Goal: Task Accomplishment & Management: Manage account settings

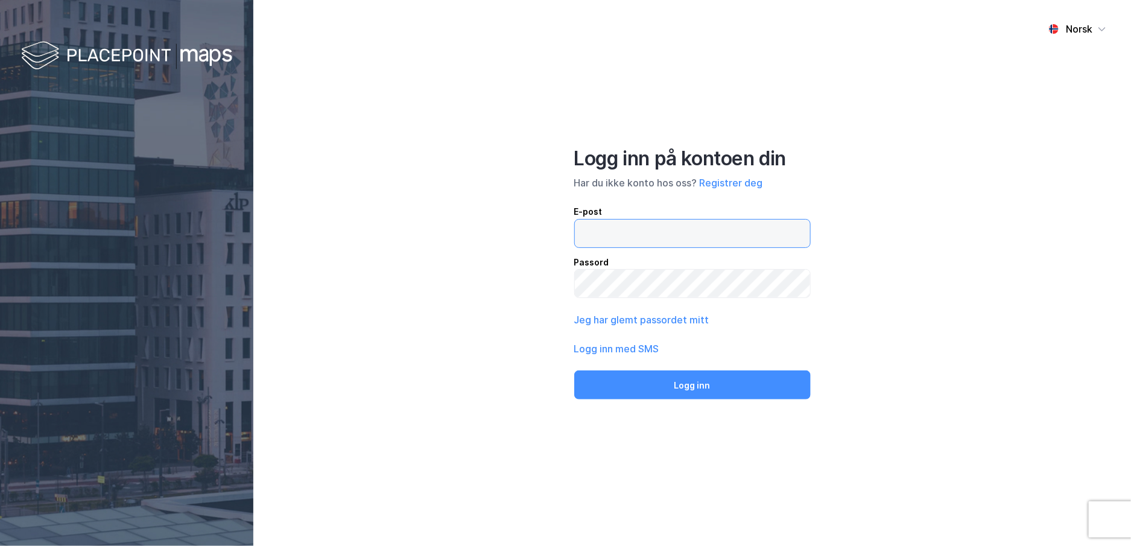
click at [732, 241] on input "email" at bounding box center [692, 234] width 235 height 28
type input "[PERSON_NAME][EMAIL_ADDRESS][PERSON_NAME][DOMAIN_NAME]"
click at [668, 318] on button "Jeg har glemt passordet mitt" at bounding box center [641, 320] width 135 height 14
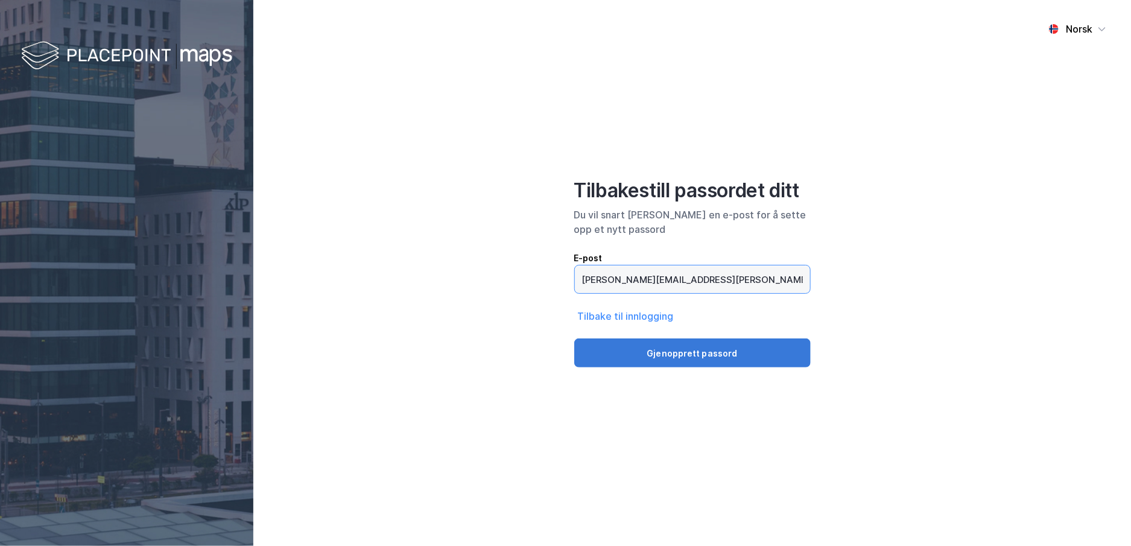
type input "[PERSON_NAME][EMAIL_ADDRESS][PERSON_NAME][DOMAIN_NAME]"
click at [717, 363] on button "Gjenopprett passord" at bounding box center [692, 352] width 236 height 29
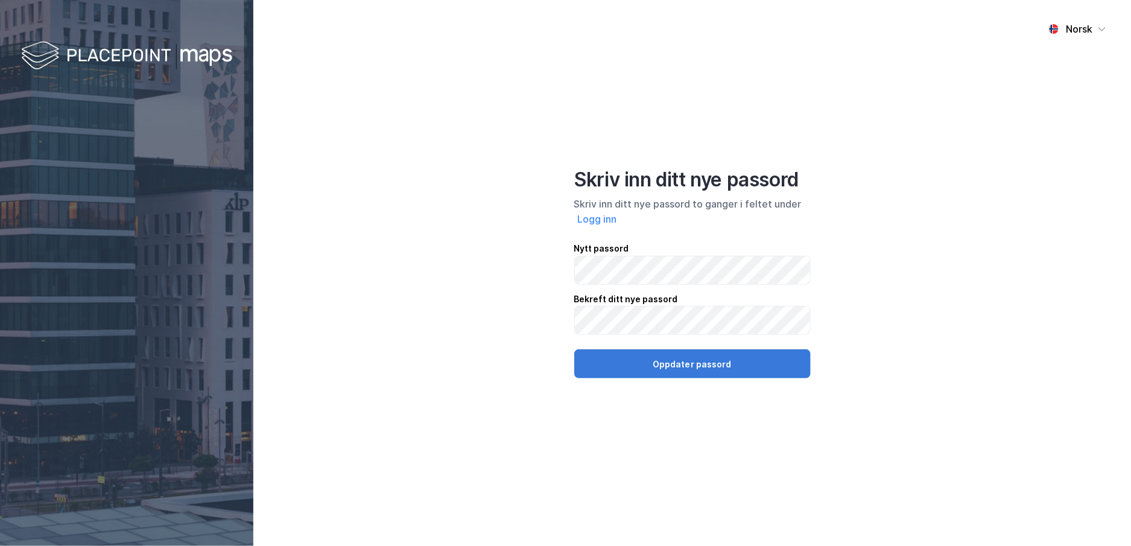
click at [767, 364] on button "Oppdater passord" at bounding box center [692, 363] width 236 height 29
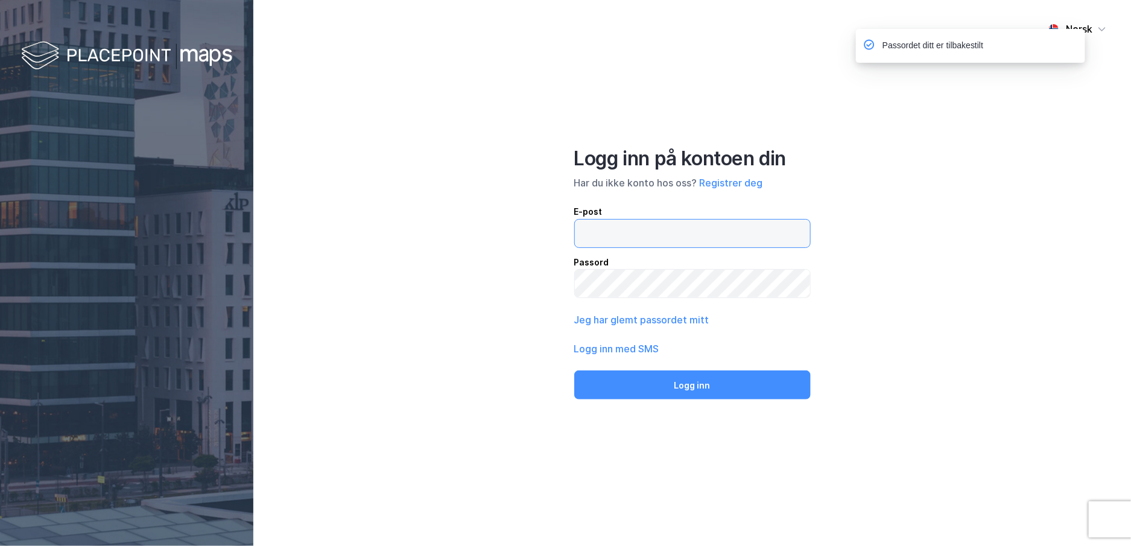
click at [726, 240] on input "email" at bounding box center [692, 234] width 235 height 28
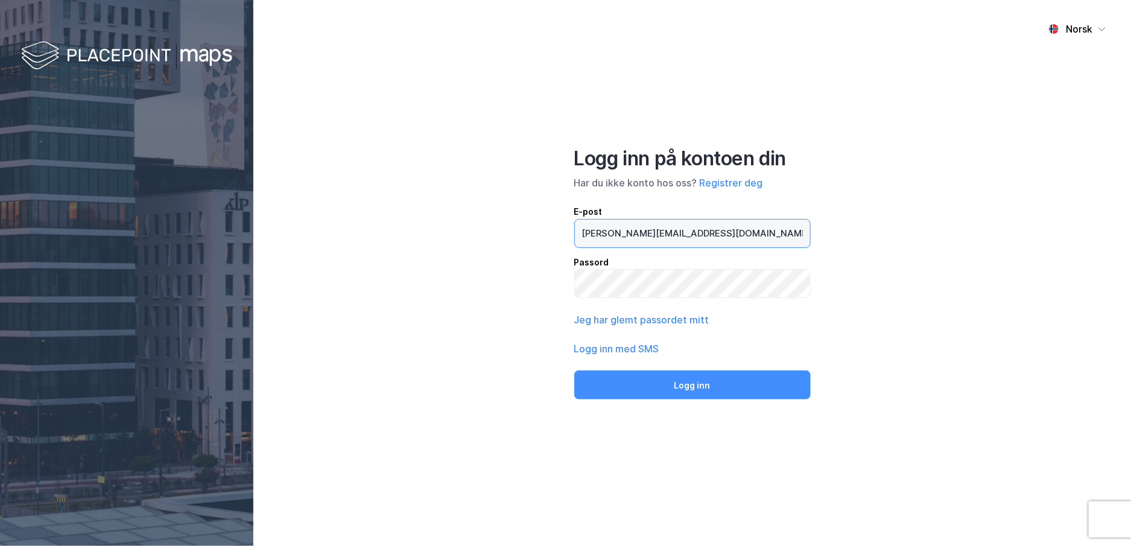
type input "[PERSON_NAME][EMAIL_ADDRESS][PERSON_NAME][DOMAIN_NAME]"
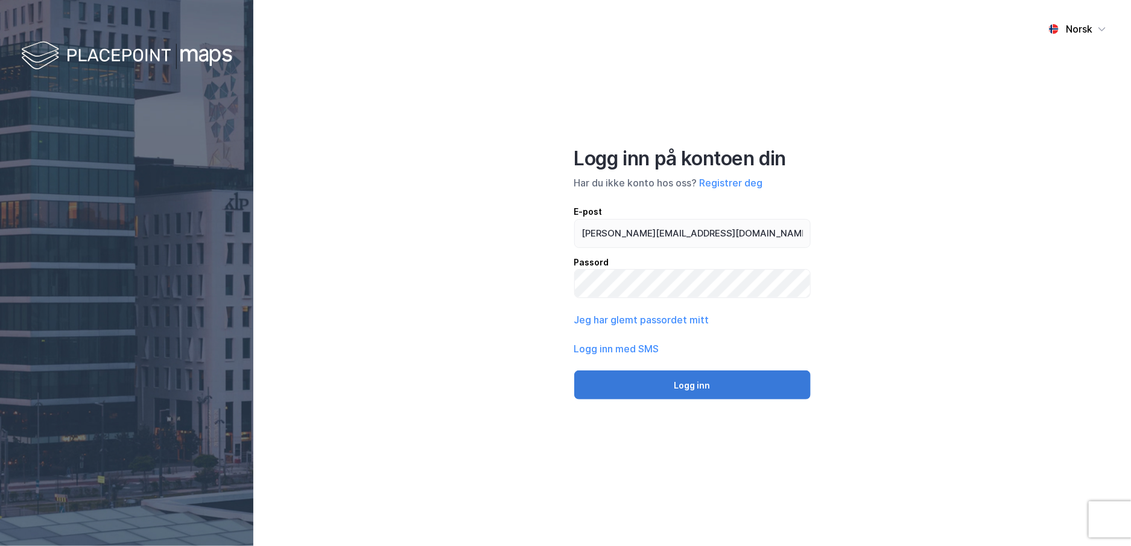
click at [723, 383] on button "Logg inn" at bounding box center [692, 384] width 236 height 29
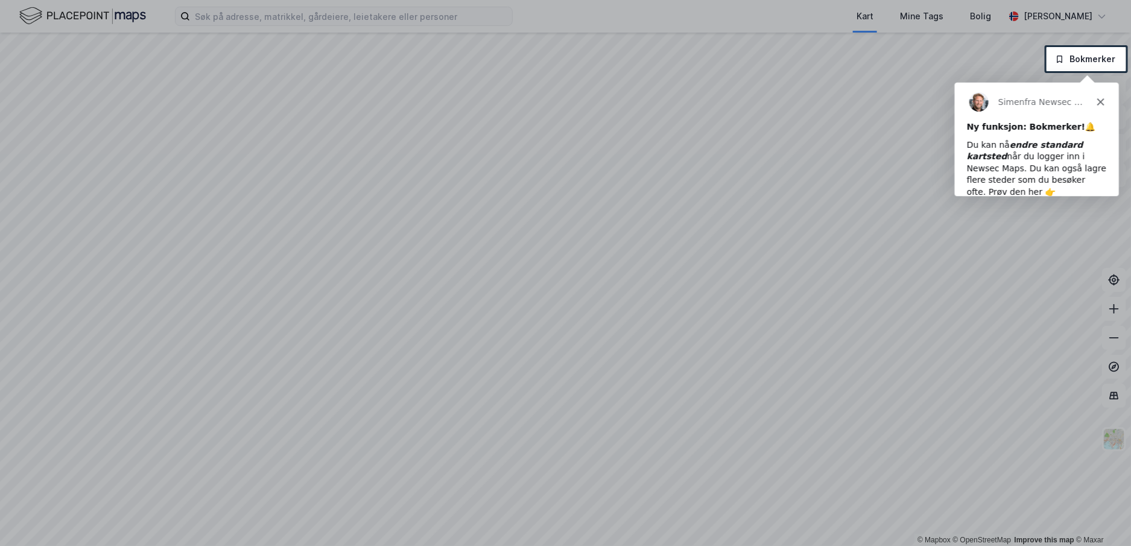
click at [1070, 178] on div "Du kan nå endre standard kartsted når du logger inn i Newsec Maps. Du kan også …" at bounding box center [1036, 167] width 140 height 59
click at [1099, 100] on polygon "Lukk" at bounding box center [1099, 100] width 7 height 7
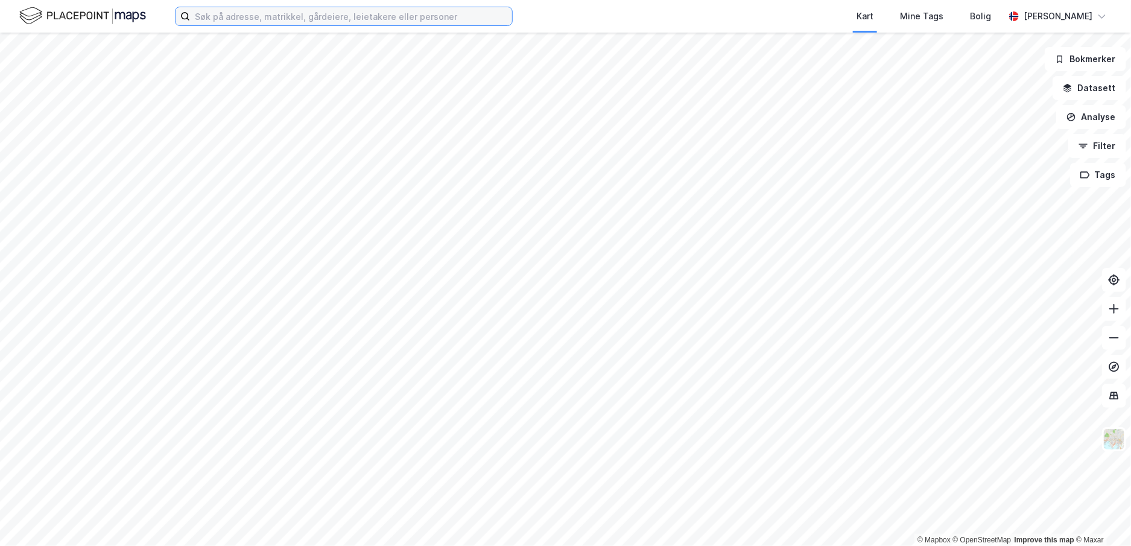
click at [407, 23] on input at bounding box center [351, 16] width 322 height 18
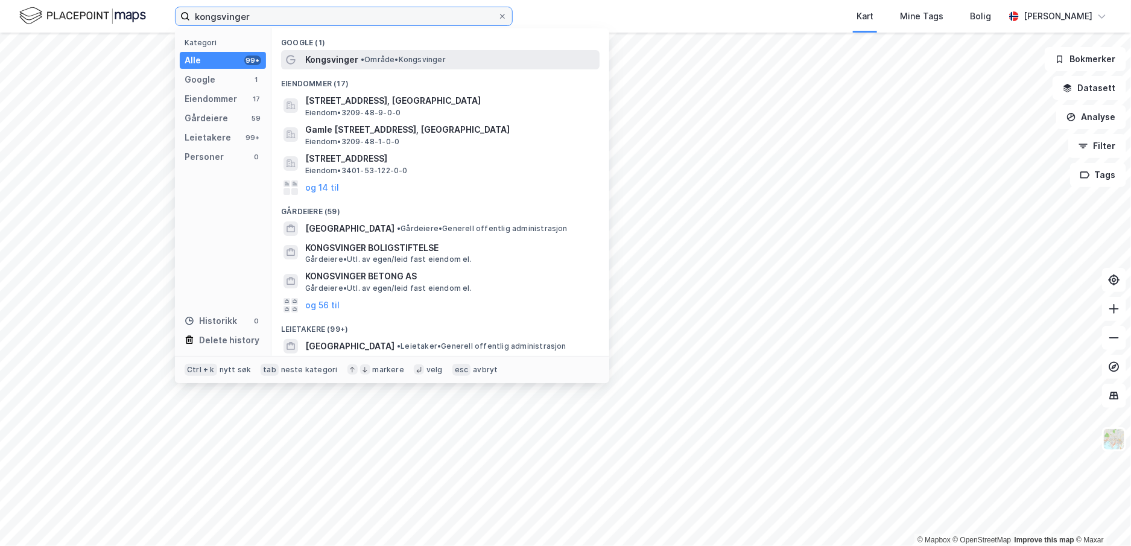
type input "kongsvinger"
click at [416, 61] on span "• Område • Kongsvinger" at bounding box center [403, 60] width 85 height 10
